Goal: Navigation & Orientation: Find specific page/section

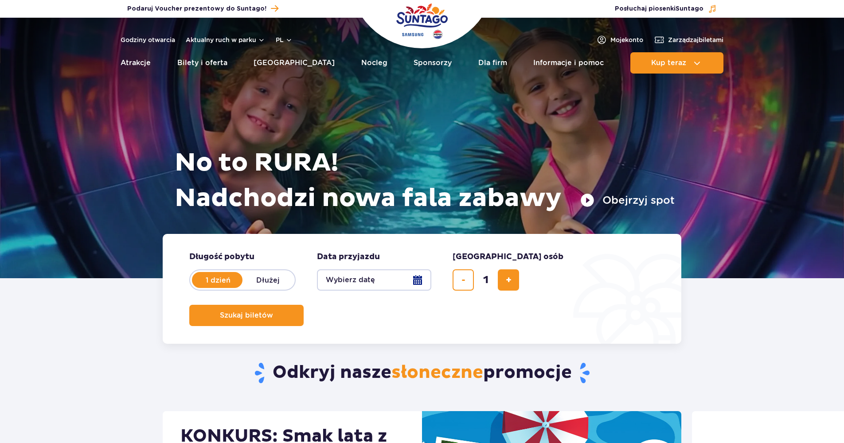
drag, startPoint x: 315, startPoint y: 315, endPoint x: 301, endPoint y: 313, distance: 14.2
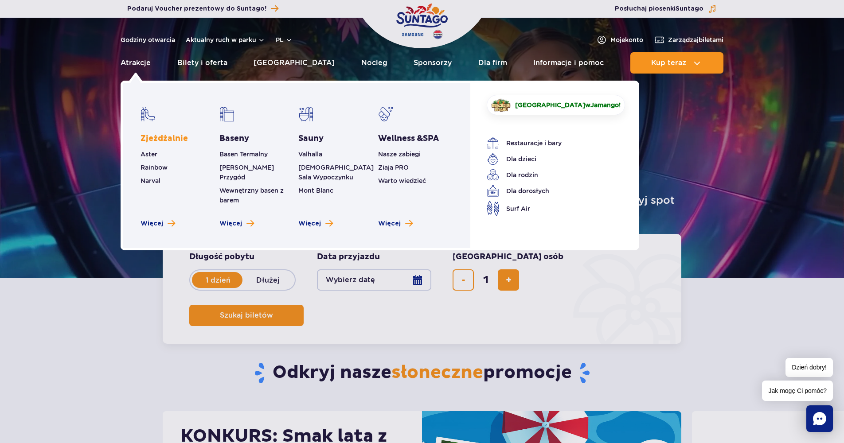
click at [177, 136] on link "Zjeżdżalnie" at bounding box center [164, 138] width 47 height 11
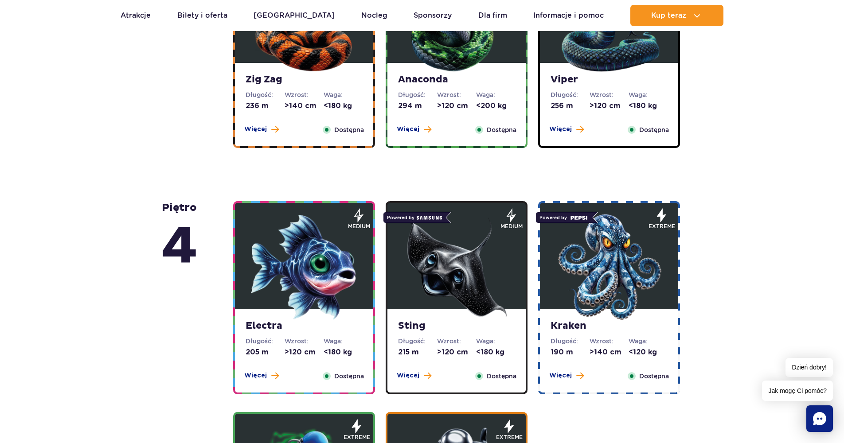
scroll to position [340, 0]
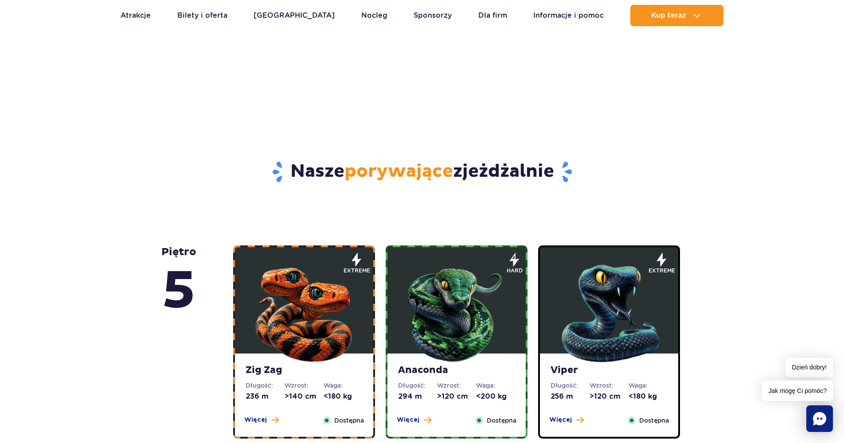
click at [429, 363] on img at bounding box center [456, 311] width 106 height 106
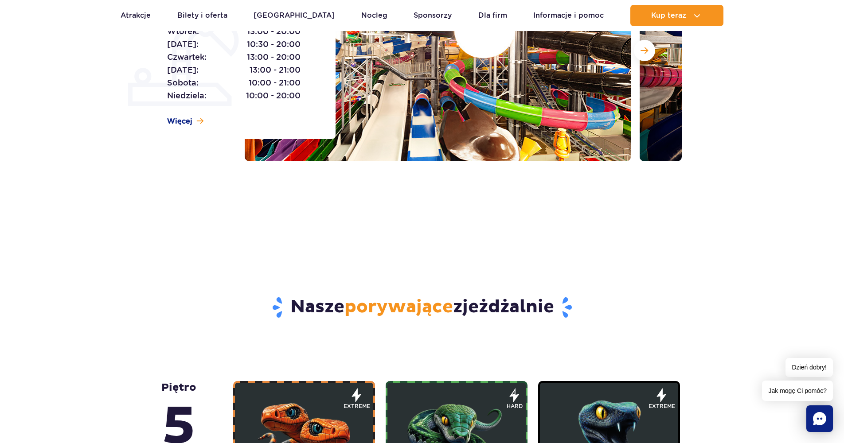
scroll to position [0, 0]
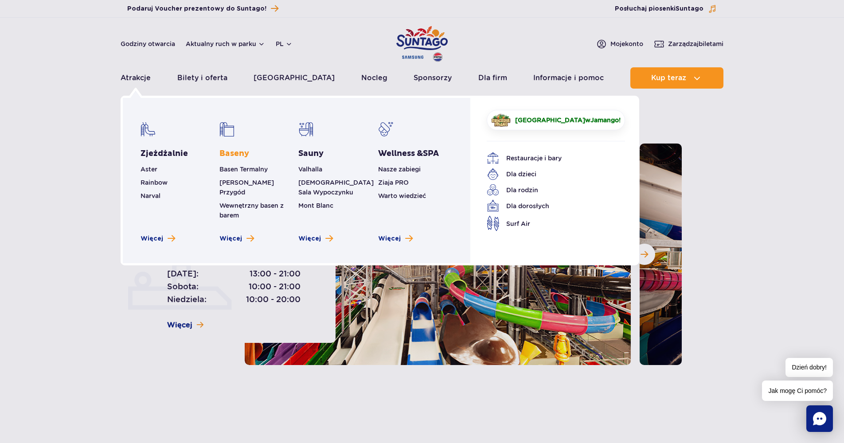
click at [237, 154] on link "Baseny" at bounding box center [234, 153] width 30 height 11
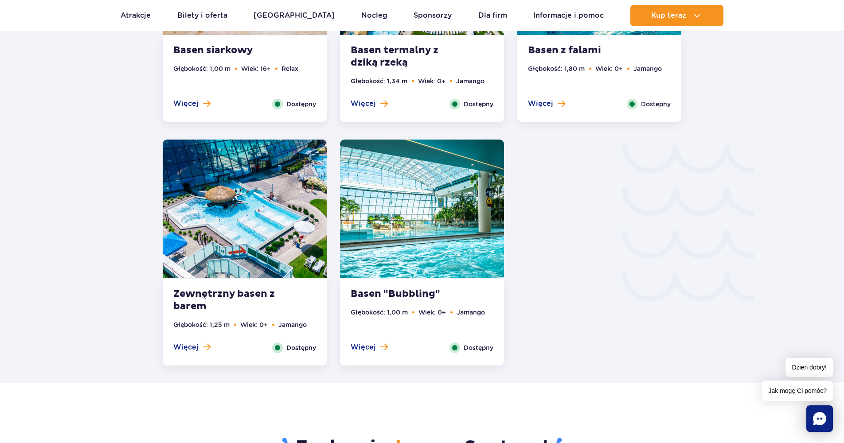
scroll to position [1599, 0]
